Goal: Use online tool/utility: Utilize a website feature to perform a specific function

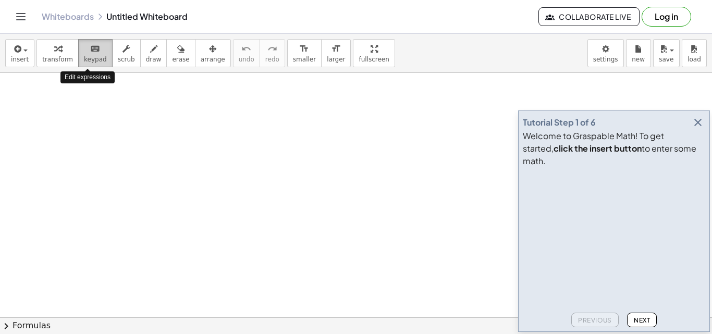
click at [91, 59] on span "keypad" at bounding box center [95, 59] width 23 height 7
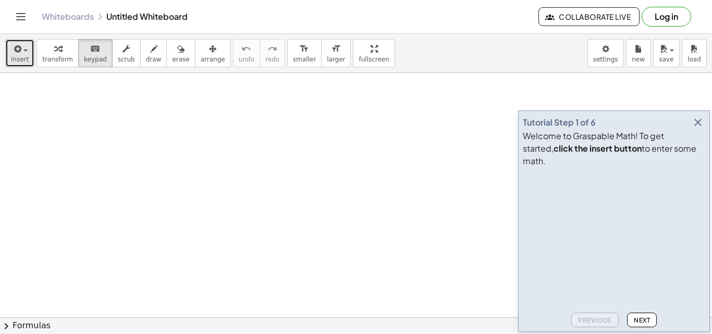
click at [8, 52] on button "insert" at bounding box center [19, 53] width 29 height 28
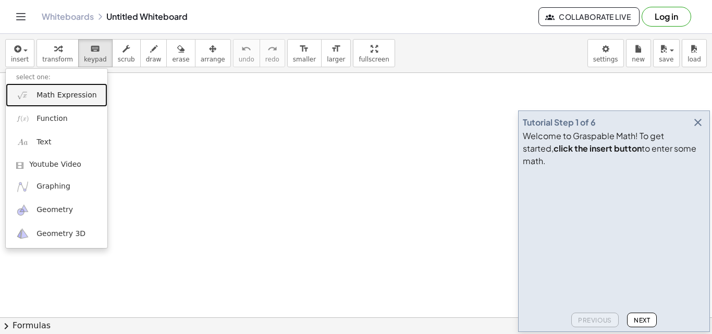
click at [83, 95] on span "Math Expression" at bounding box center [67, 95] width 60 height 10
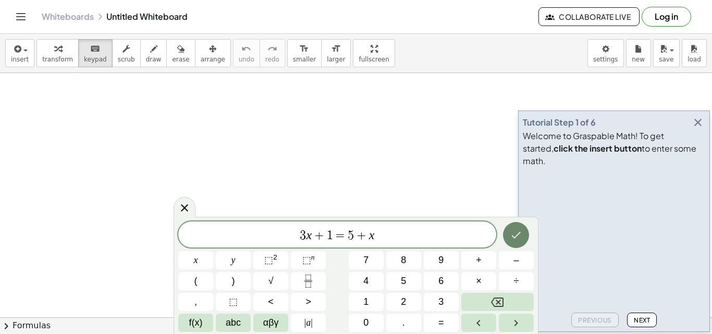
click at [512, 229] on icon "Done" at bounding box center [516, 235] width 13 height 13
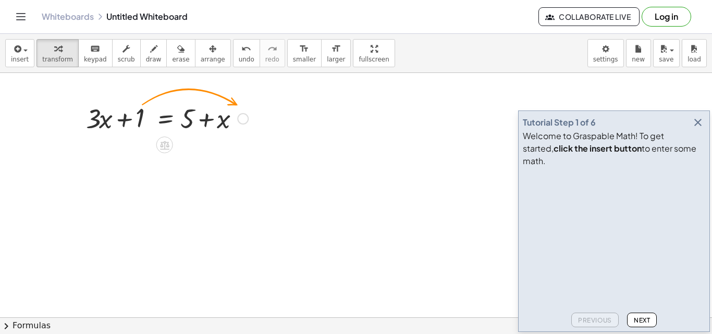
click at [243, 116] on div at bounding box center [242, 118] width 11 height 11
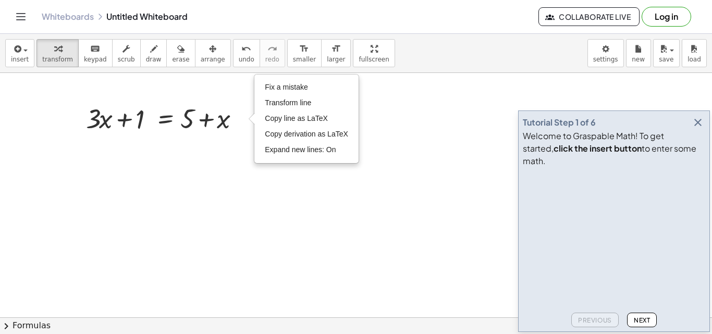
drag, startPoint x: 234, startPoint y: 156, endPoint x: 199, endPoint y: 154, distance: 35.0
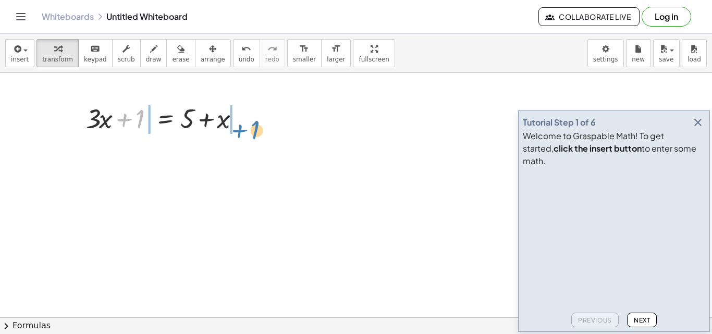
drag, startPoint x: 137, startPoint y: 119, endPoint x: 257, endPoint y: 132, distance: 120.6
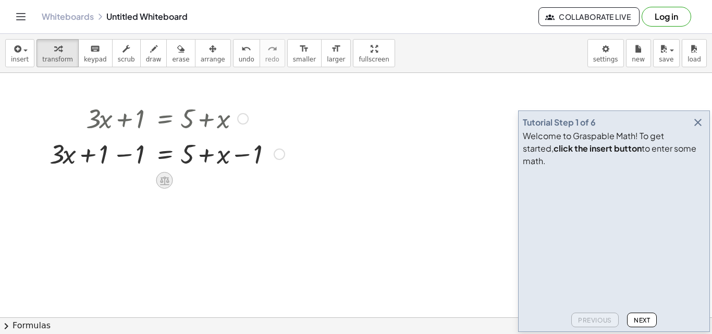
click at [163, 177] on icon at bounding box center [164, 180] width 9 height 9
click at [208, 183] on icon at bounding box center [206, 180] width 9 height 9
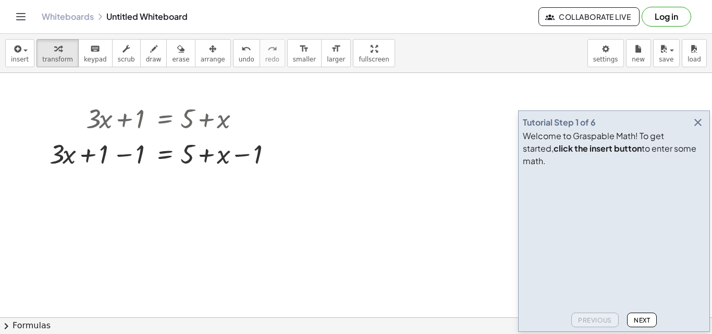
click at [649, 321] on span "Next" at bounding box center [642, 321] width 16 height 8
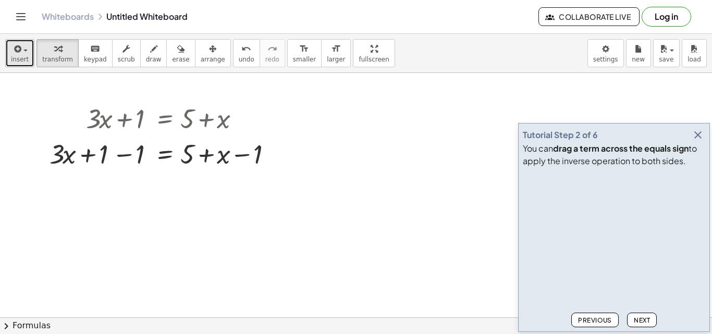
click at [23, 48] on div "button" at bounding box center [20, 48] width 18 height 13
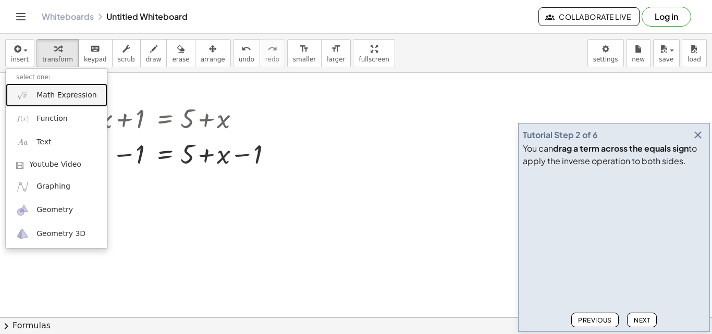
click at [42, 94] on span "Math Expression" at bounding box center [67, 95] width 60 height 10
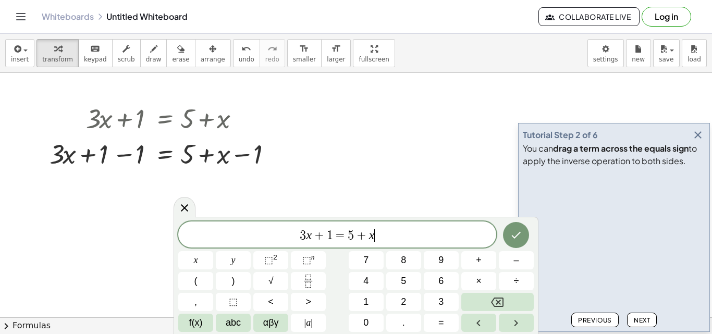
click at [514, 230] on icon "Done" at bounding box center [516, 235] width 13 height 13
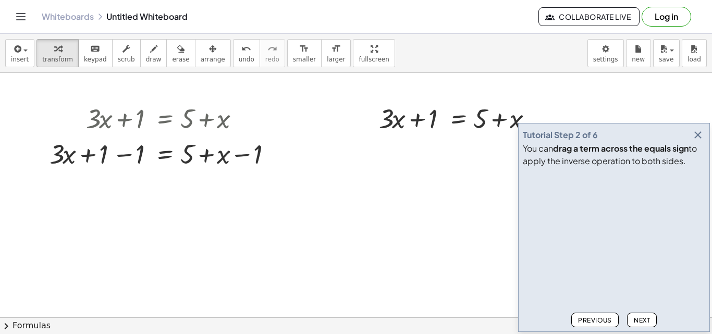
click at [696, 139] on icon "button" at bounding box center [698, 135] width 13 height 13
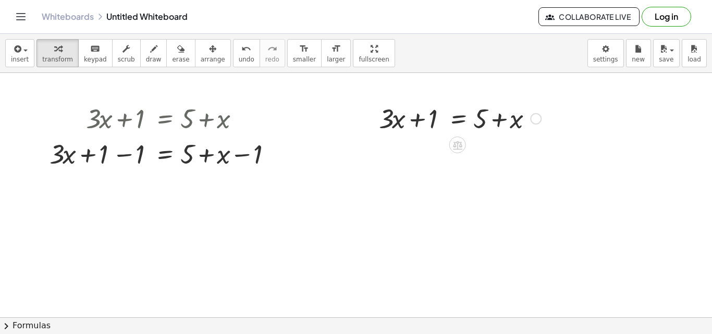
click at [483, 121] on div at bounding box center [460, 117] width 173 height 35
click at [489, 116] on div at bounding box center [460, 117] width 173 height 35
drag, startPoint x: 516, startPoint y: 119, endPoint x: 495, endPoint y: 119, distance: 21.4
click at [495, 119] on div at bounding box center [460, 117] width 173 height 35
drag, startPoint x: 425, startPoint y: 123, endPoint x: 542, endPoint y: 119, distance: 116.9
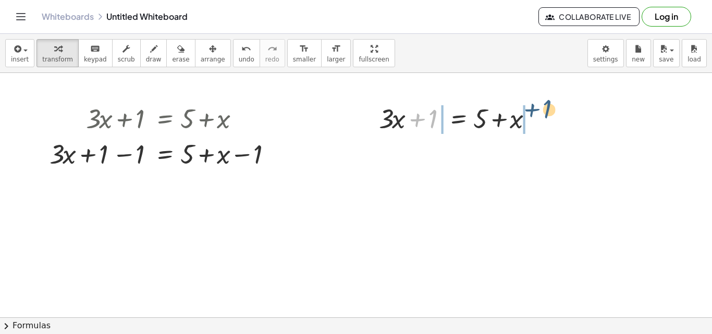
click at [542, 119] on div at bounding box center [460, 117] width 173 height 35
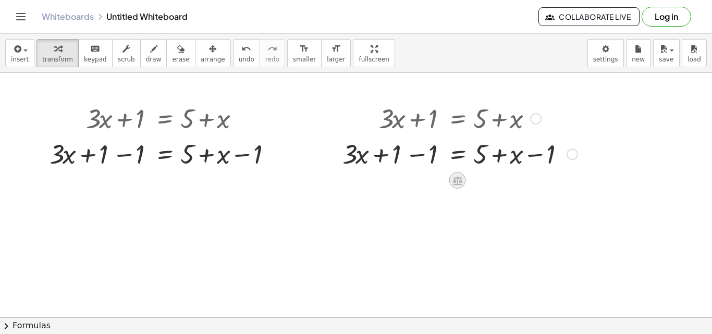
click at [452, 177] on icon at bounding box center [457, 180] width 11 height 11
click at [438, 179] on span "−" at bounding box center [437, 180] width 6 height 15
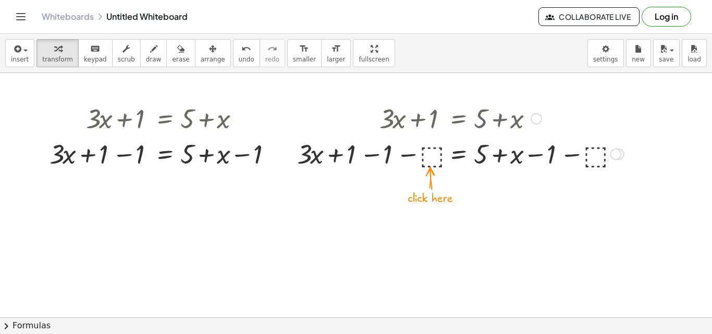
click at [588, 155] on div at bounding box center [460, 153] width 337 height 35
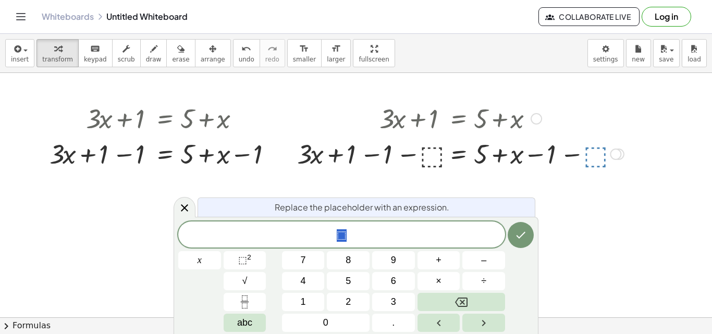
click at [432, 161] on div at bounding box center [460, 153] width 337 height 35
click at [430, 159] on div at bounding box center [460, 153] width 337 height 35
click at [189, 206] on icon at bounding box center [184, 208] width 13 height 13
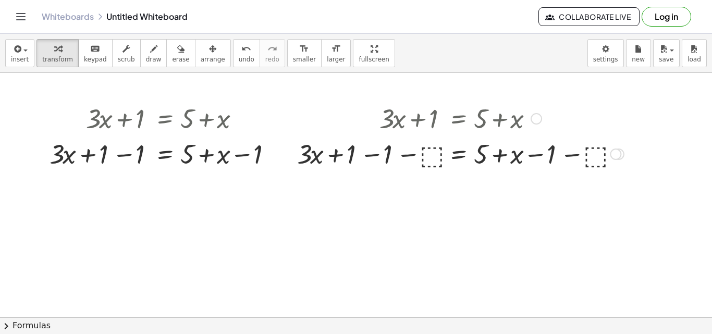
click at [535, 117] on div at bounding box center [536, 118] width 11 height 11
